Goal: Transaction & Acquisition: Book appointment/travel/reservation

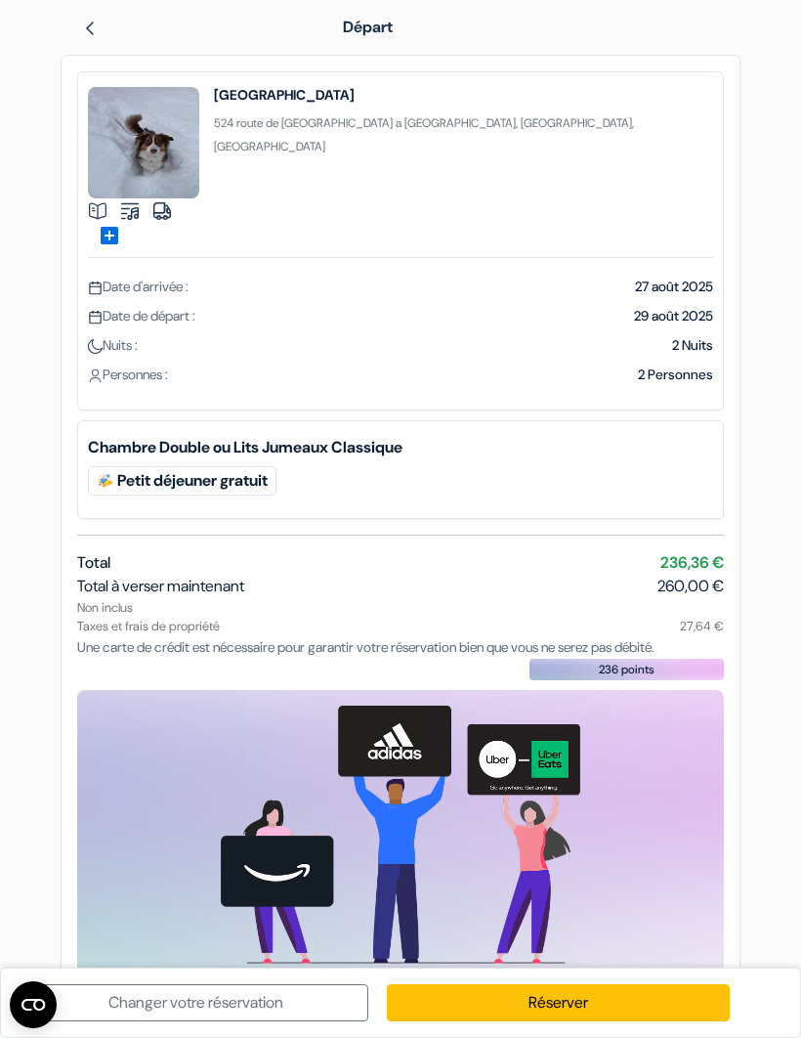
click at [167, 278] on span "Date d'arrivée :" at bounding box center [138, 287] width 101 height 18
click at [679, 278] on span "27 août 2025" at bounding box center [674, 287] width 78 height 18
click at [170, 278] on span "Date d'arrivée :" at bounding box center [138, 287] width 101 height 18
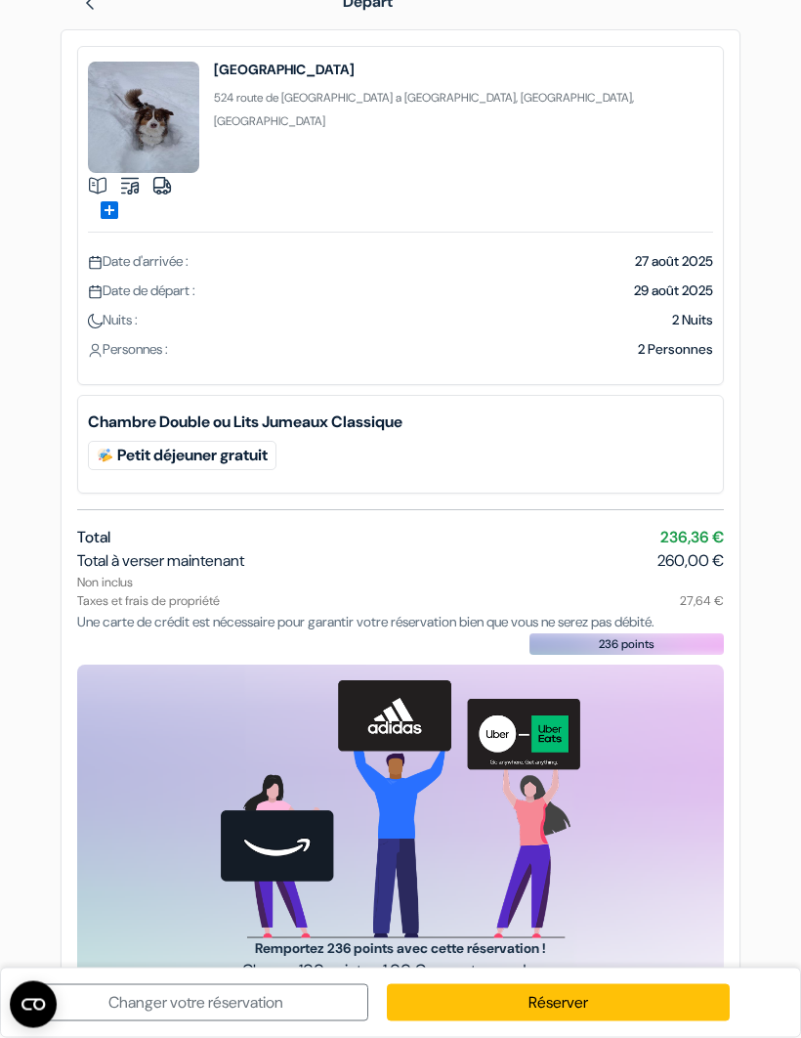
scroll to position [46, 0]
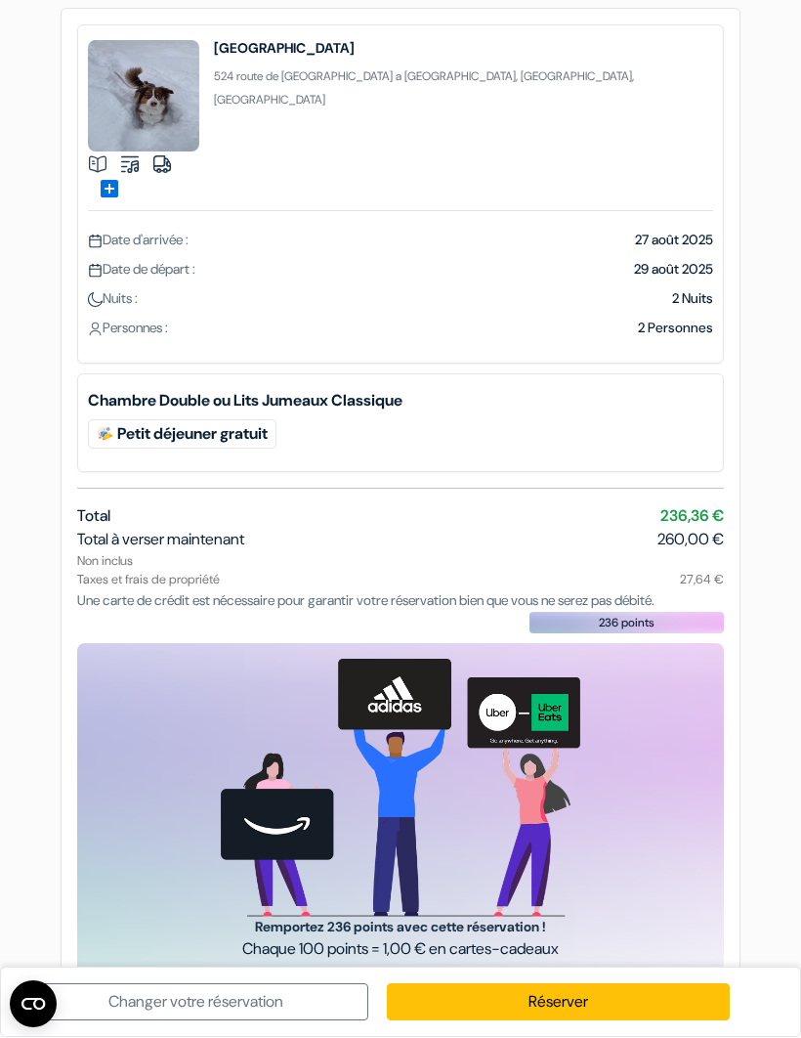
click at [575, 994] on link "Réserver" at bounding box center [559, 1002] width 344 height 37
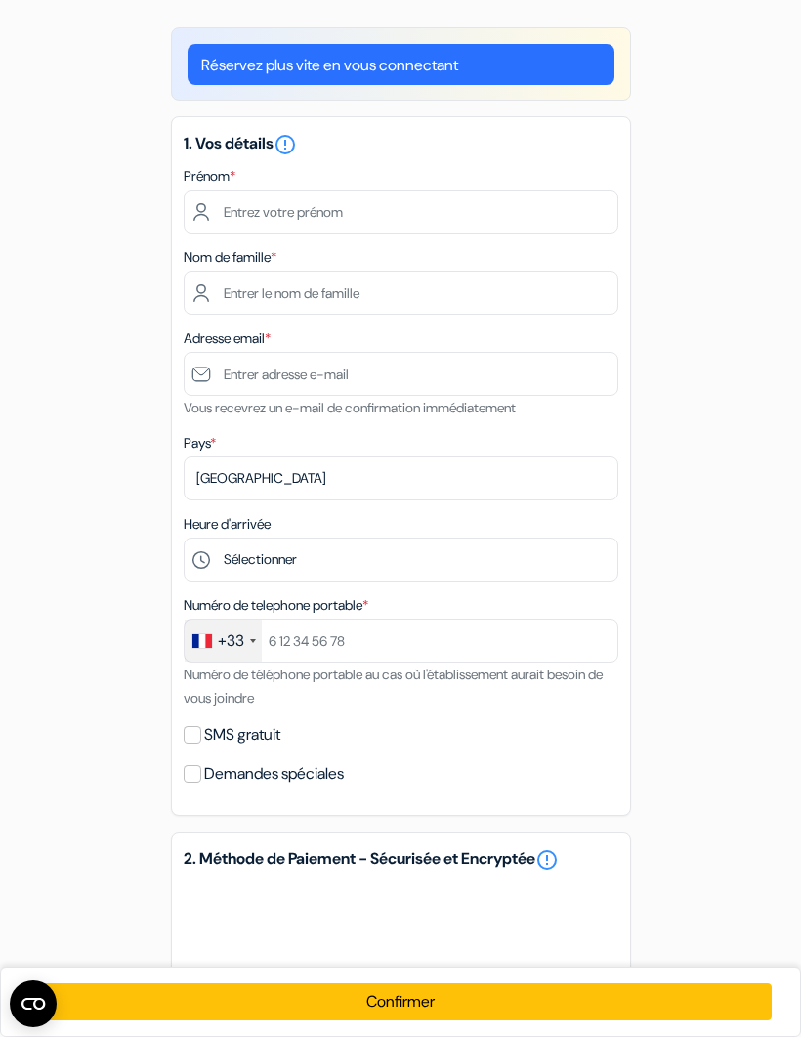
scroll to position [47, 0]
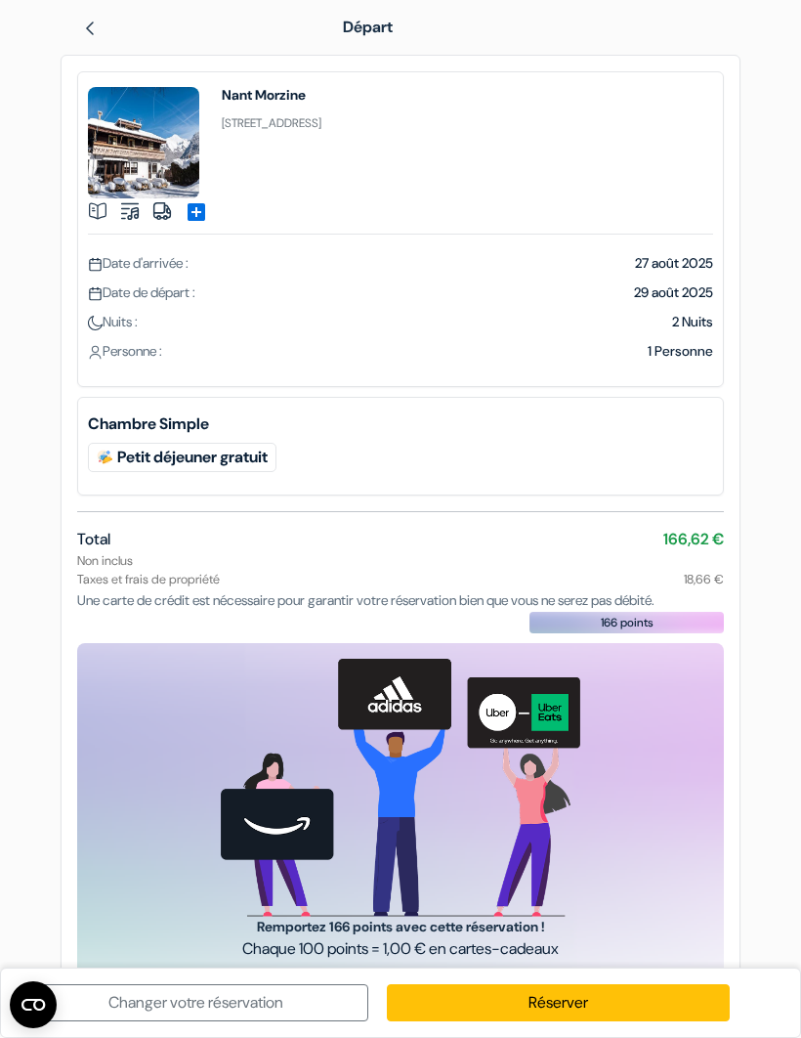
click at [165, 275] on div "Date d'arrivée : [DATE] Date de départ : [DATE] Nuits : 2 Nuits Personne :" at bounding box center [400, 307] width 625 height 106
click at [175, 268] on span "Date d'arrivée :" at bounding box center [138, 263] width 101 height 18
